Goal: Information Seeking & Learning: Understand process/instructions

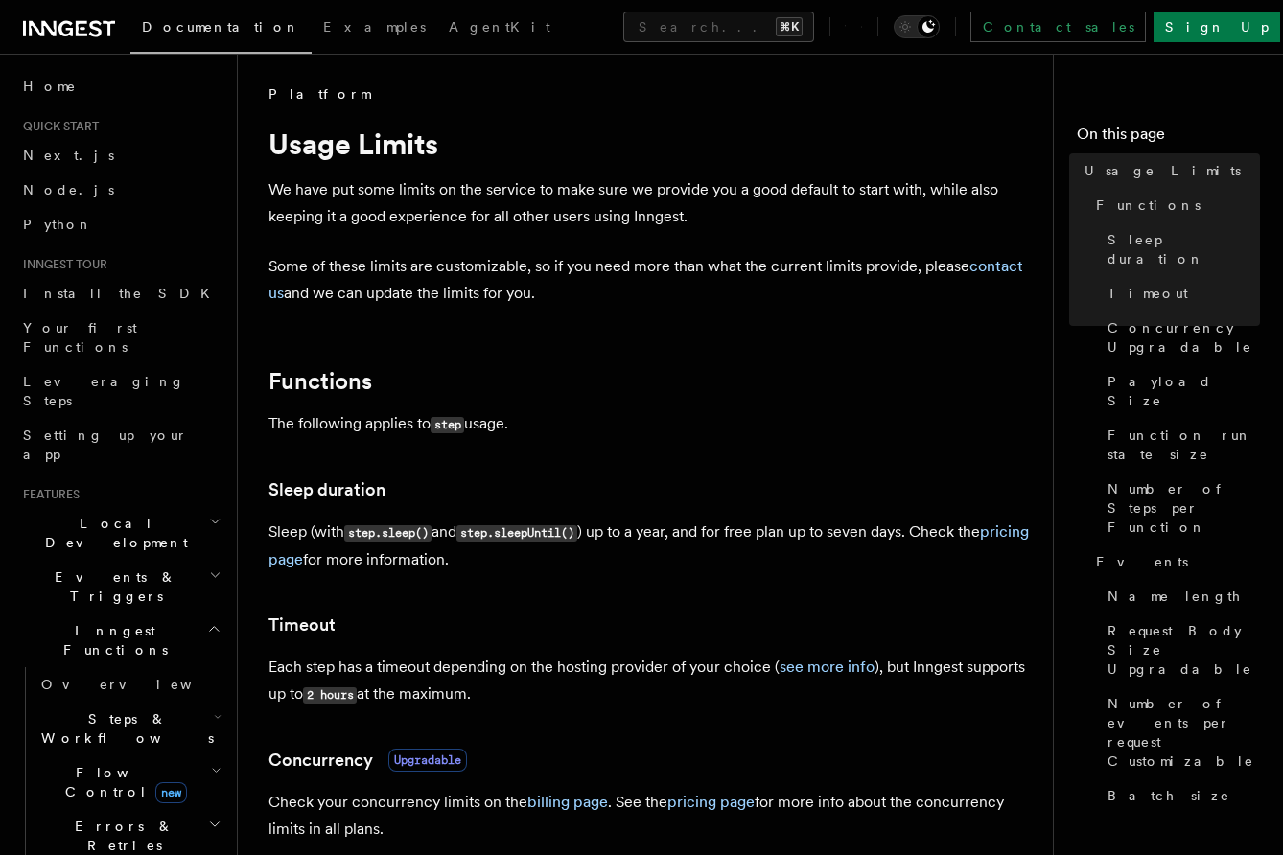
click at [599, 203] on p "We have put some limits on the service to make sure we provide you a good defau…" at bounding box center [652, 203] width 767 height 54
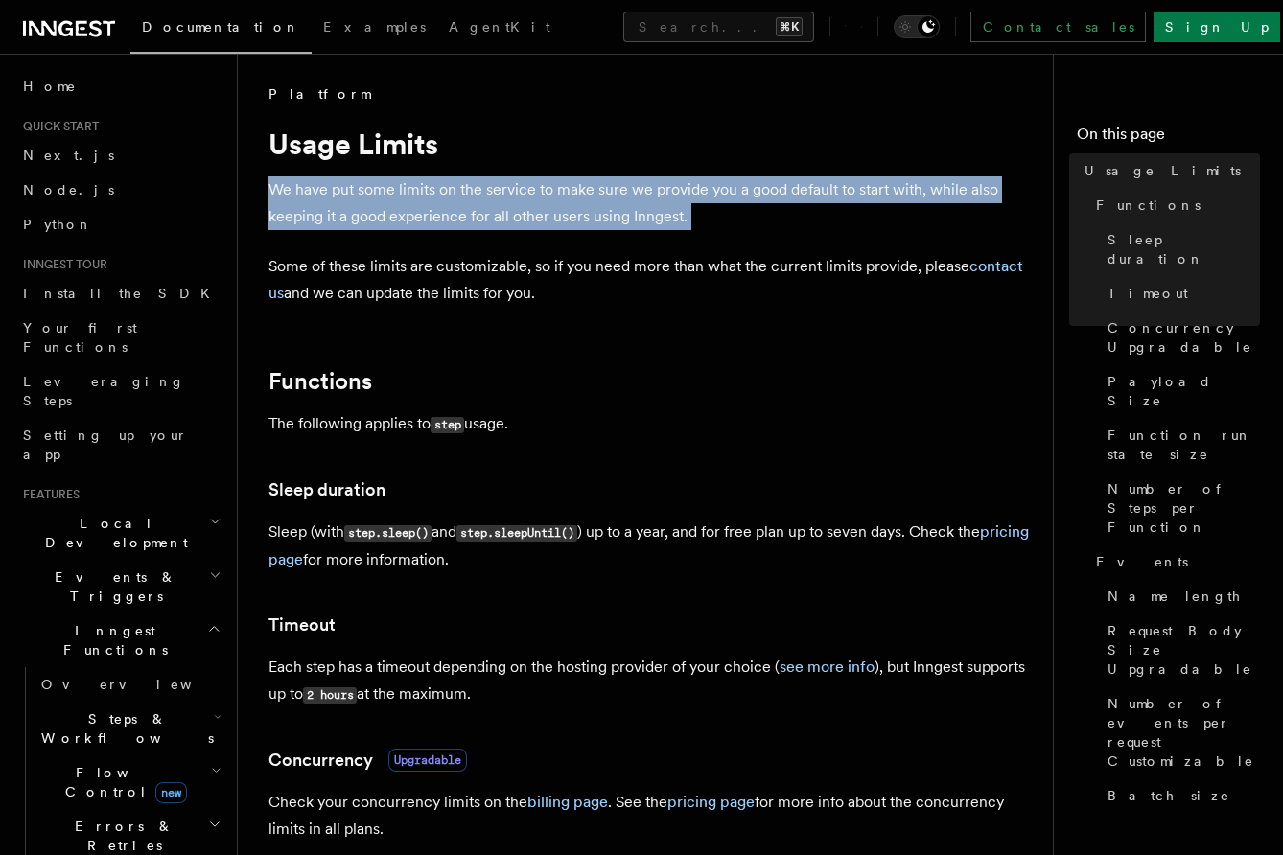
click at [599, 203] on p "We have put some limits on the service to make sure we provide you a good defau…" at bounding box center [652, 203] width 767 height 54
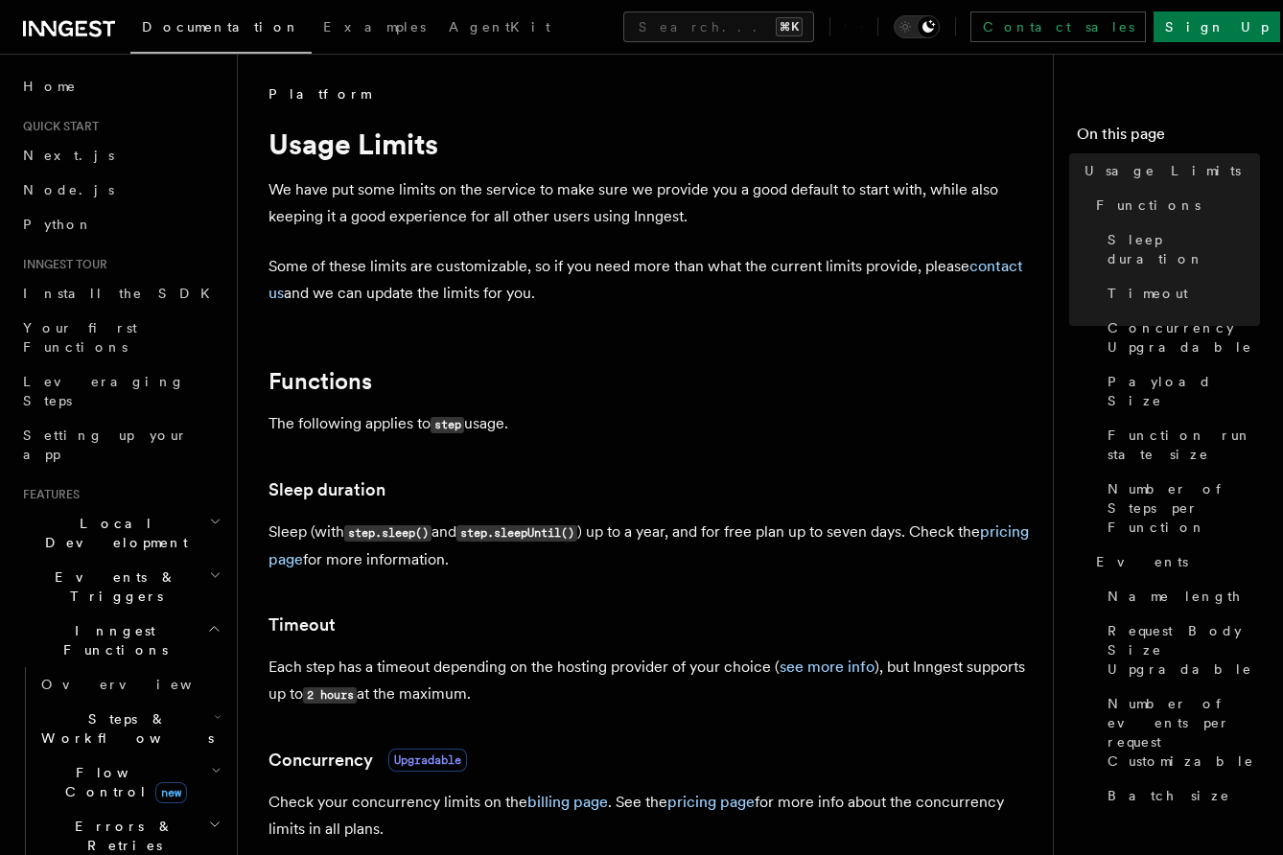
click at [560, 283] on p "Some of these limits are customizable, so if you need more than what the curren…" at bounding box center [652, 280] width 767 height 54
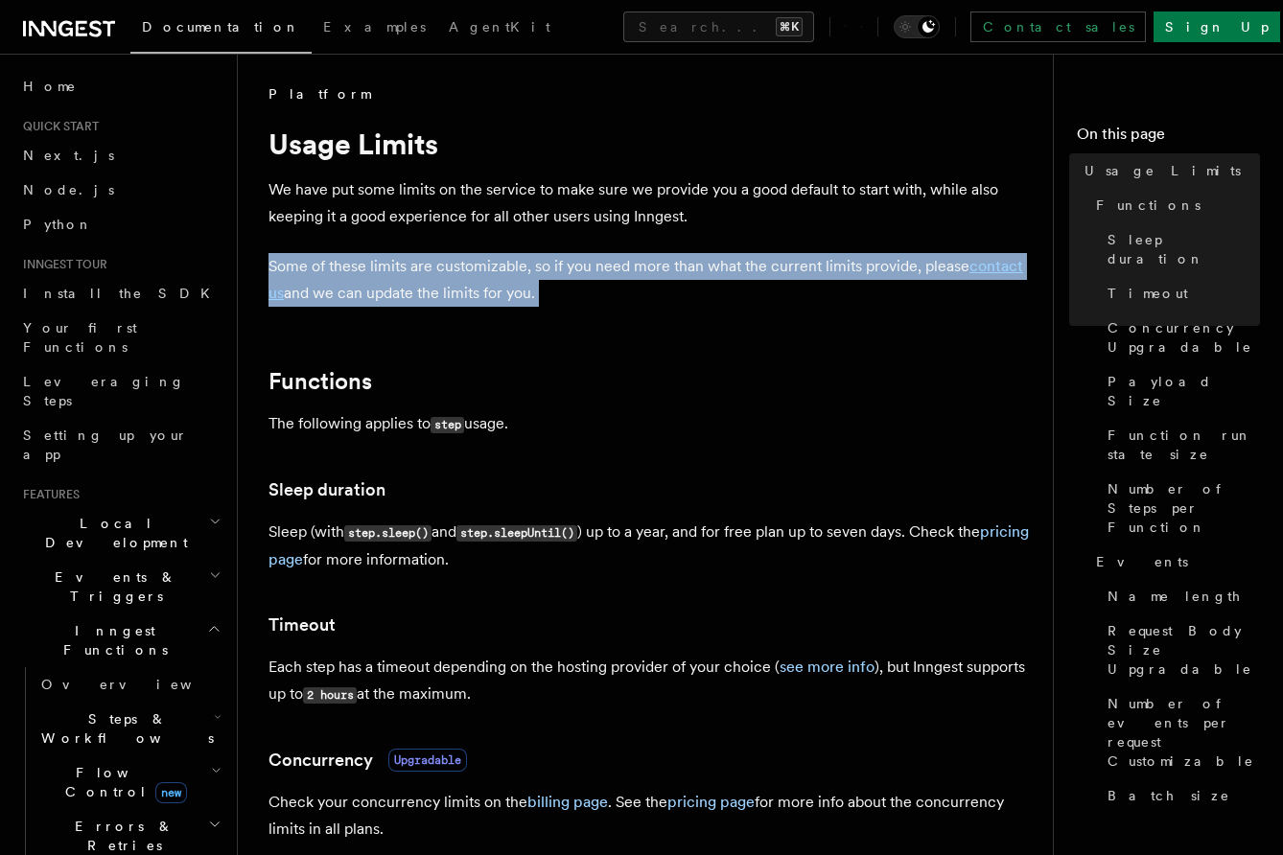
click at [560, 283] on p "Some of these limits are customizable, so if you need more than what the curren…" at bounding box center [652, 280] width 767 height 54
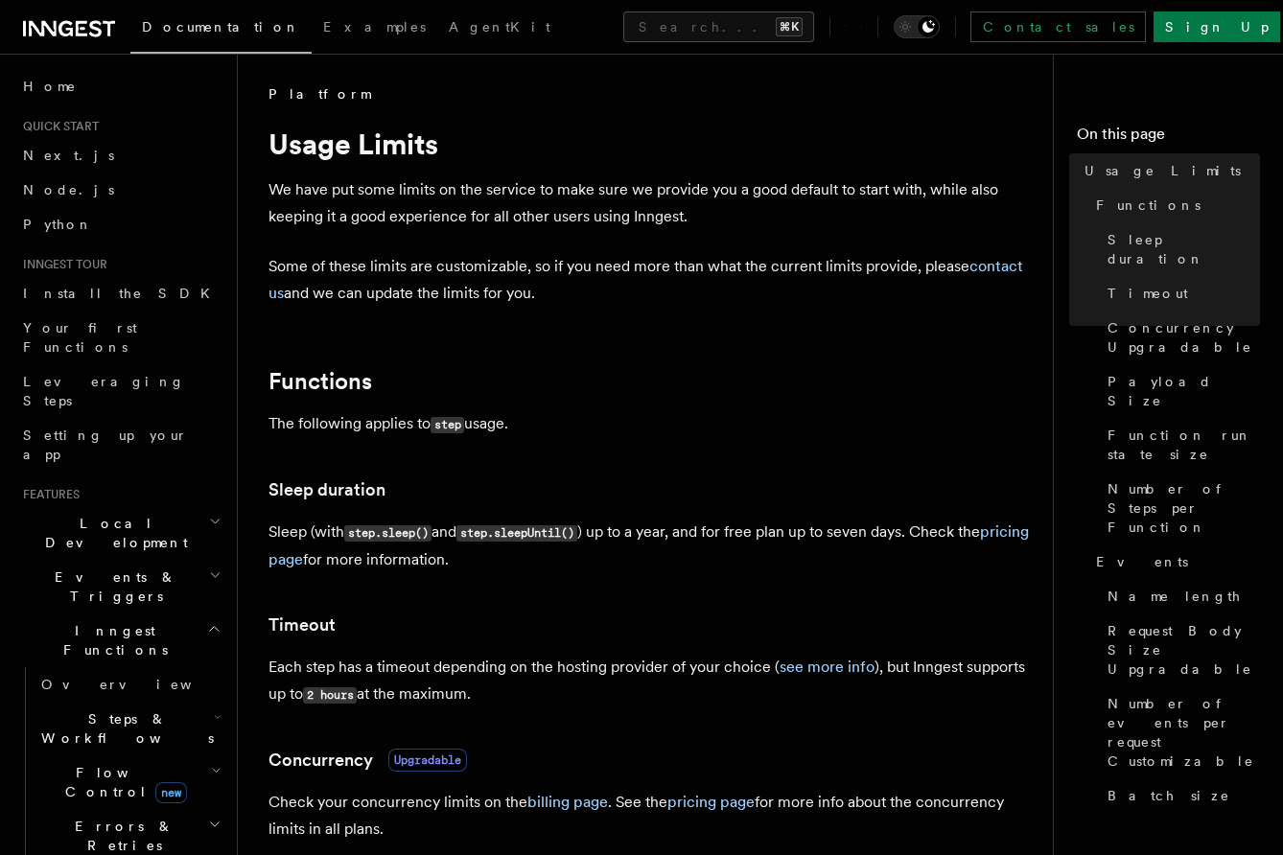
click at [560, 302] on p "Some of these limits are customizable, so if you need more than what the curren…" at bounding box center [652, 280] width 767 height 54
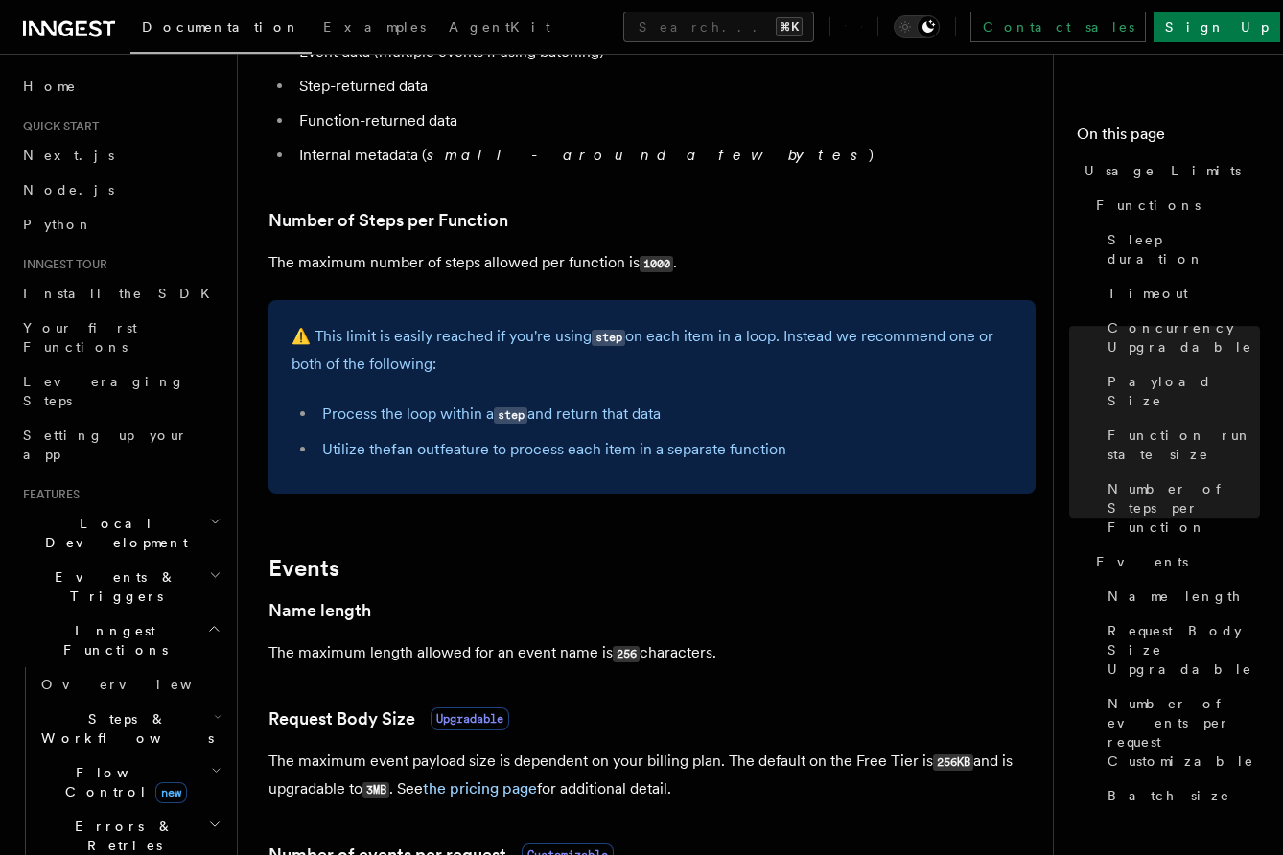
scroll to position [1056, 0]
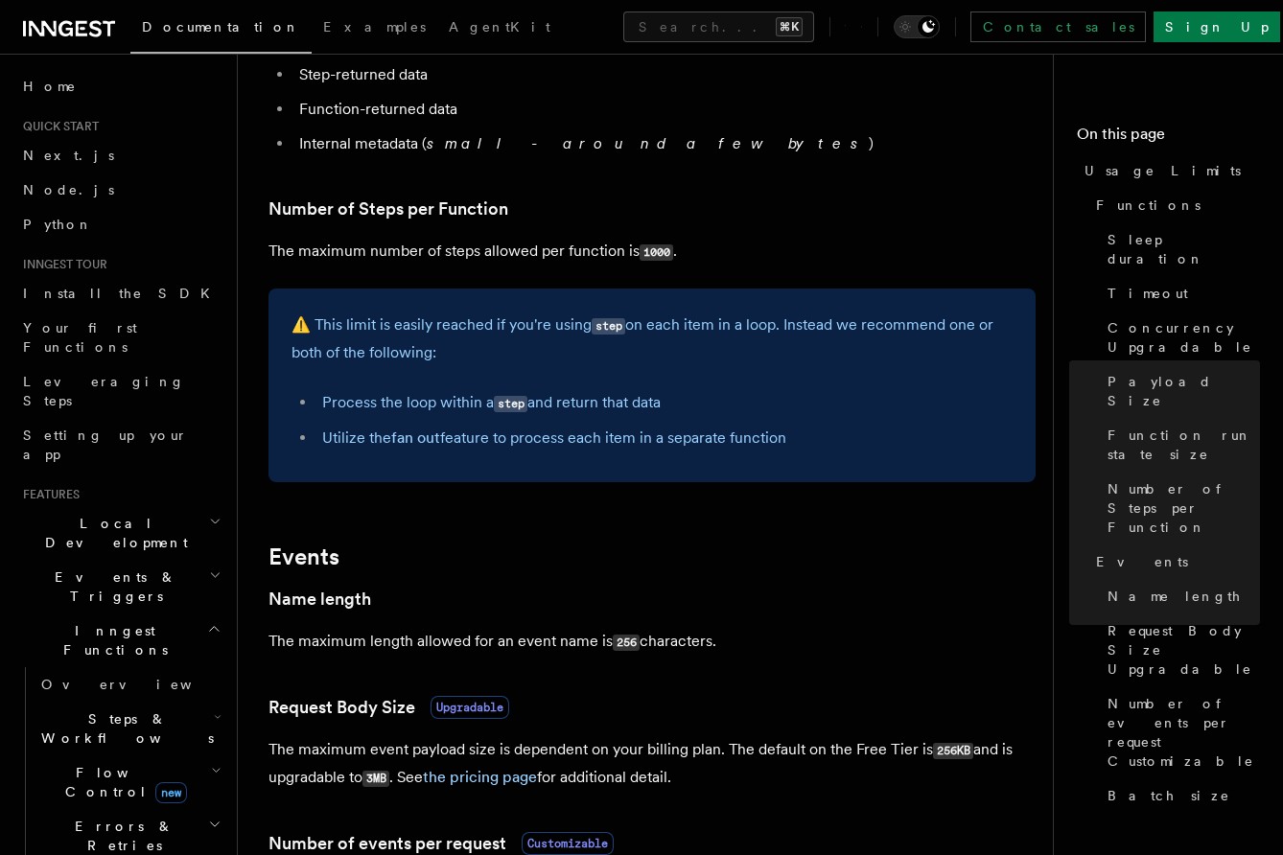
click at [531, 333] on p "⚠️ This limit is easily reached if you're using step on each item in a loop. In…" at bounding box center [652, 339] width 721 height 55
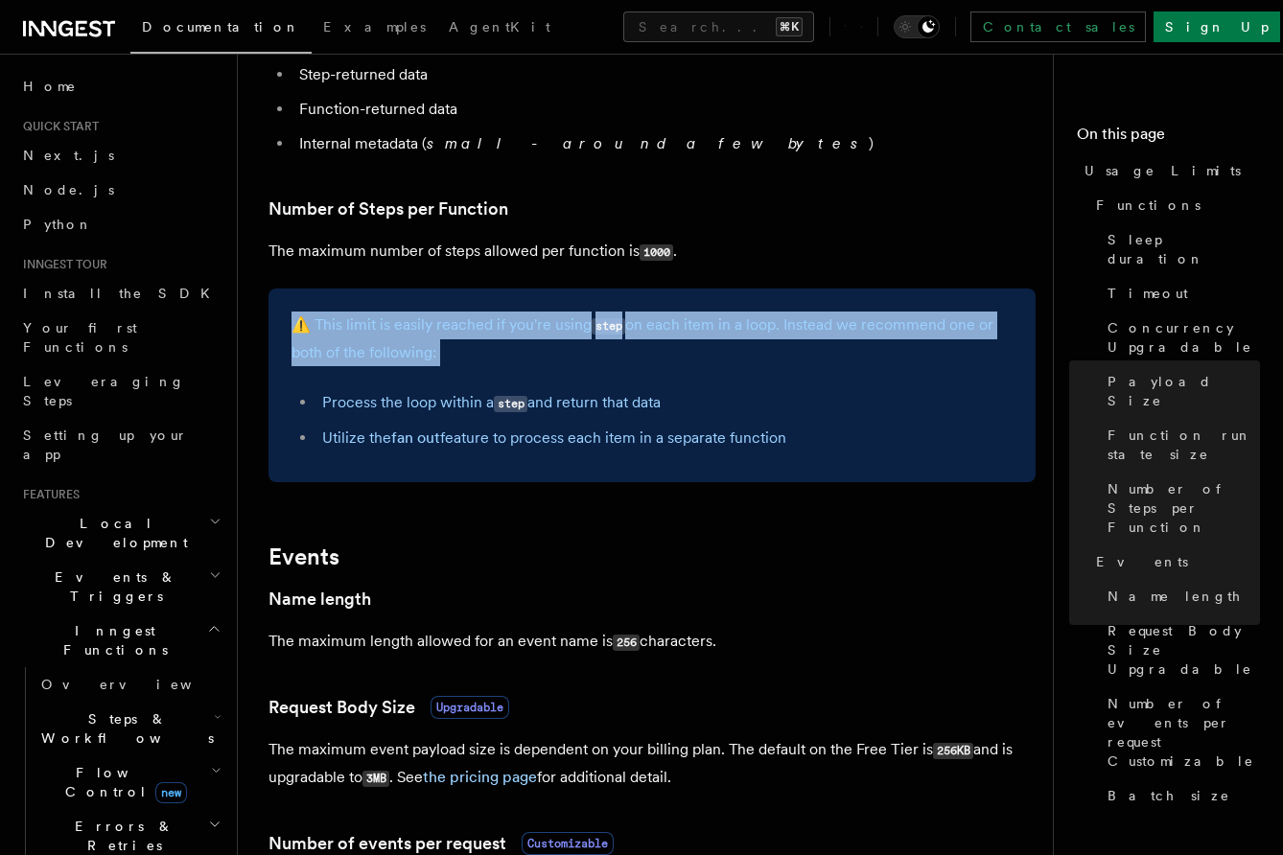
click at [531, 333] on p "⚠️ This limit is easily reached if you're using step on each item in a loop. In…" at bounding box center [652, 339] width 721 height 55
click at [531, 344] on p "⚠️ This limit is easily reached if you're using step on each item in a loop. In…" at bounding box center [652, 339] width 721 height 55
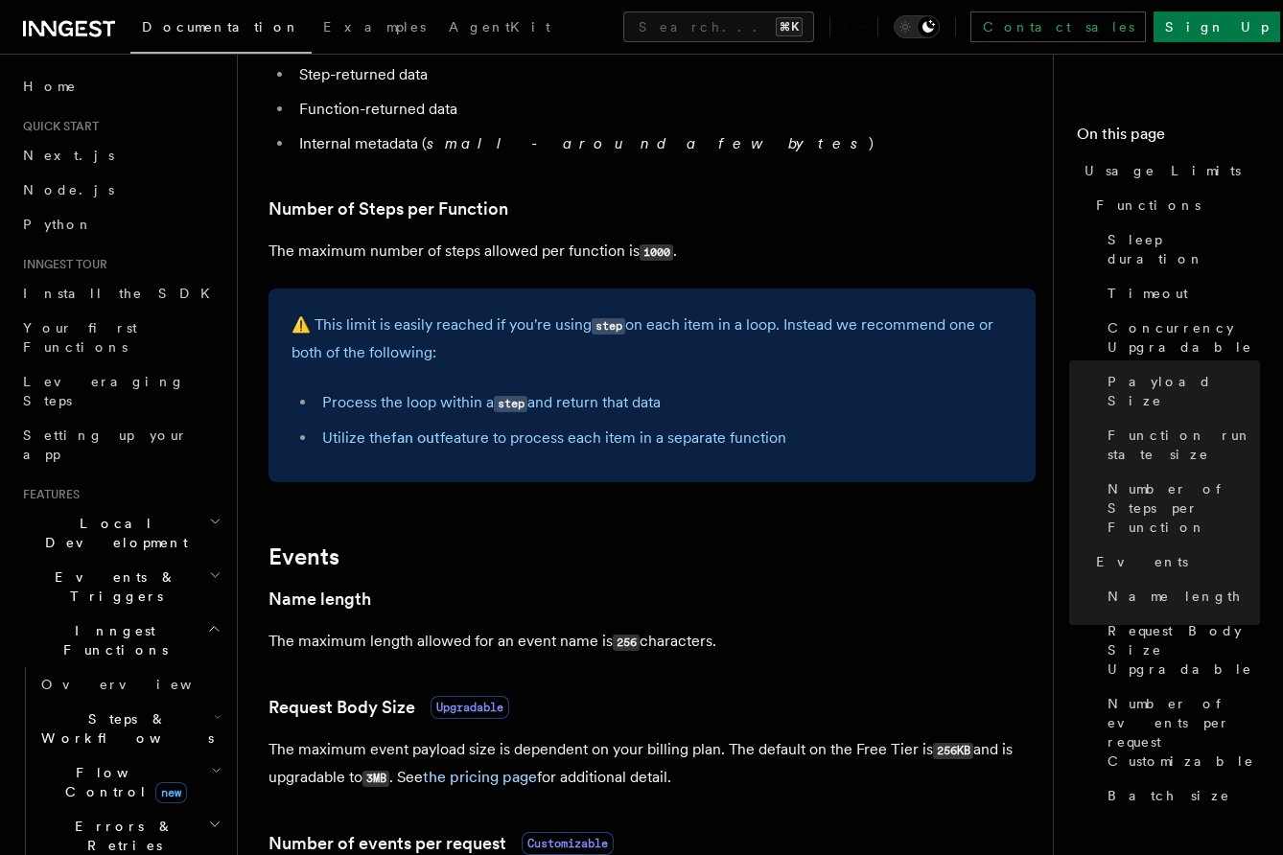
click at [534, 343] on p "⚠️ This limit is easily reached if you're using step on each item in a loop. In…" at bounding box center [652, 339] width 721 height 55
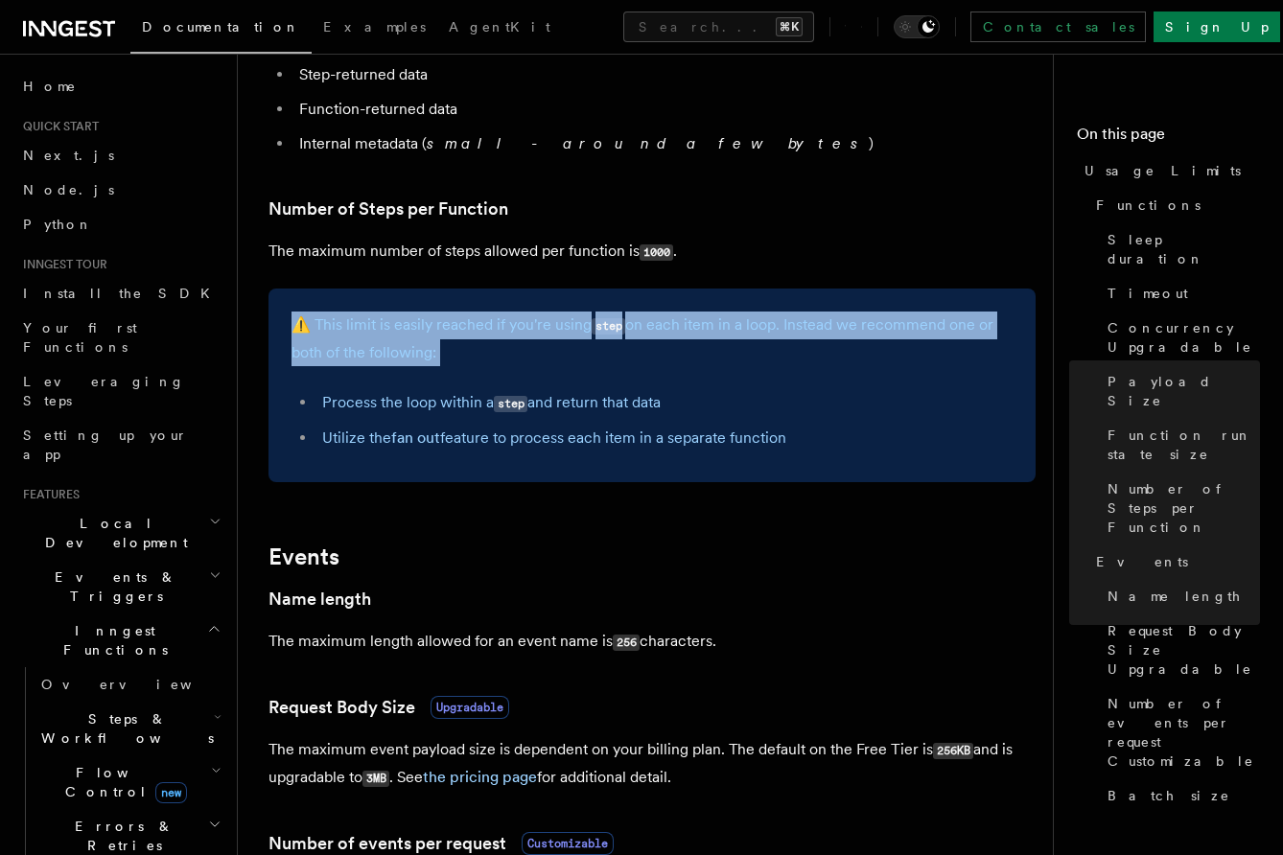
click at [534, 343] on p "⚠️ This limit is easily reached if you're using step on each item in a loop. In…" at bounding box center [652, 339] width 721 height 55
click at [543, 361] on p "⚠️ This limit is easily reached if you're using step on each item in a loop. In…" at bounding box center [652, 339] width 721 height 55
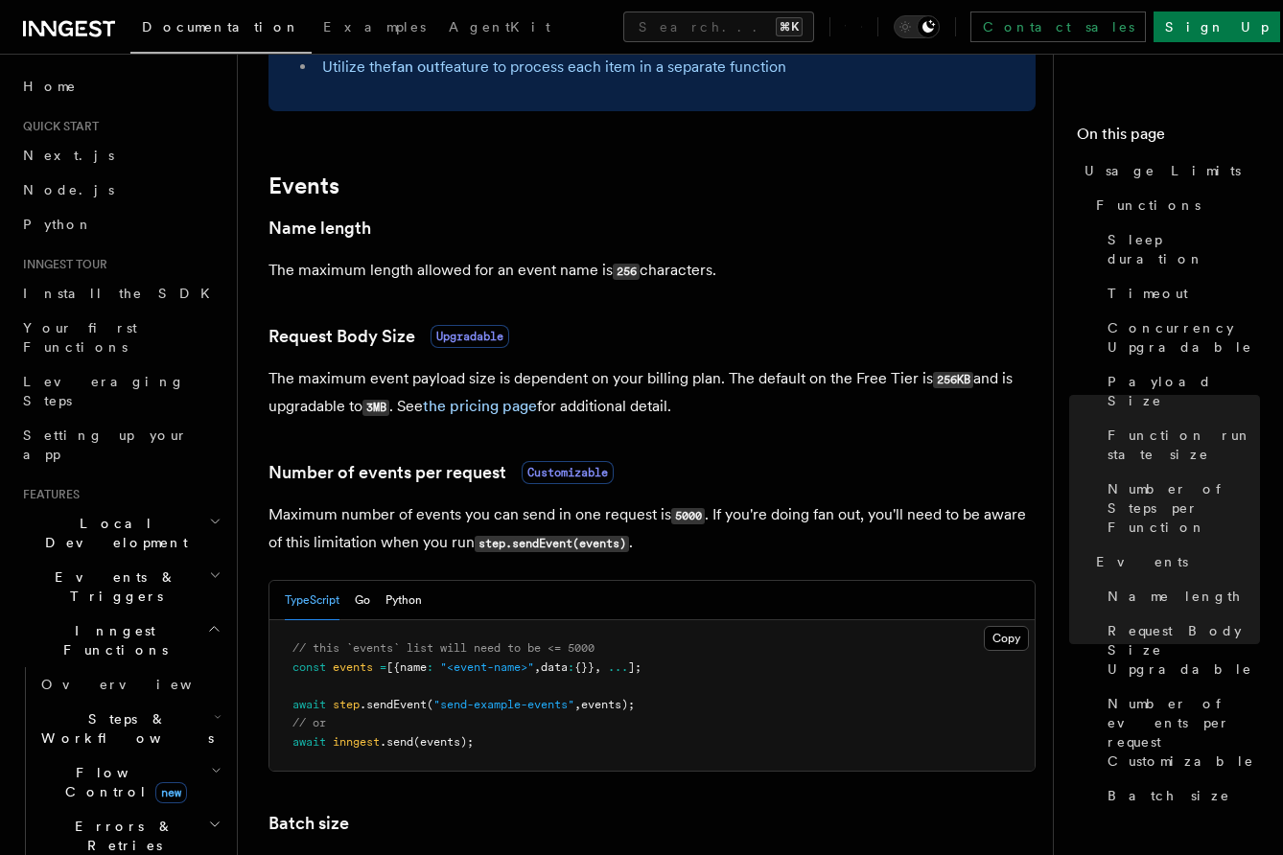
scroll to position [1433, 0]
